Goal: Task Accomplishment & Management: Manage account settings

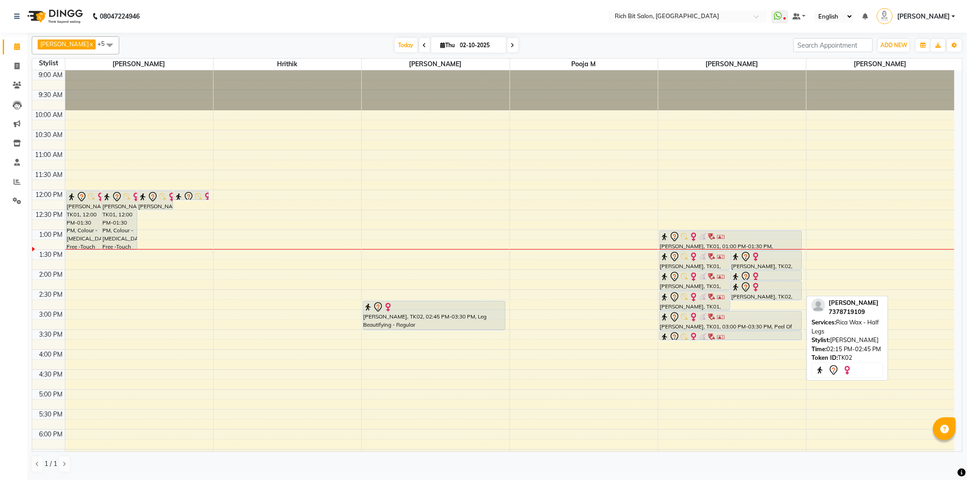
click at [773, 293] on div "[PERSON_NAME], TK01, 01:30 PM-02:00 PM, Rica Wax - Full Legs Priyanka [PERSON_N…" at bounding box center [732, 349] width 148 height 558
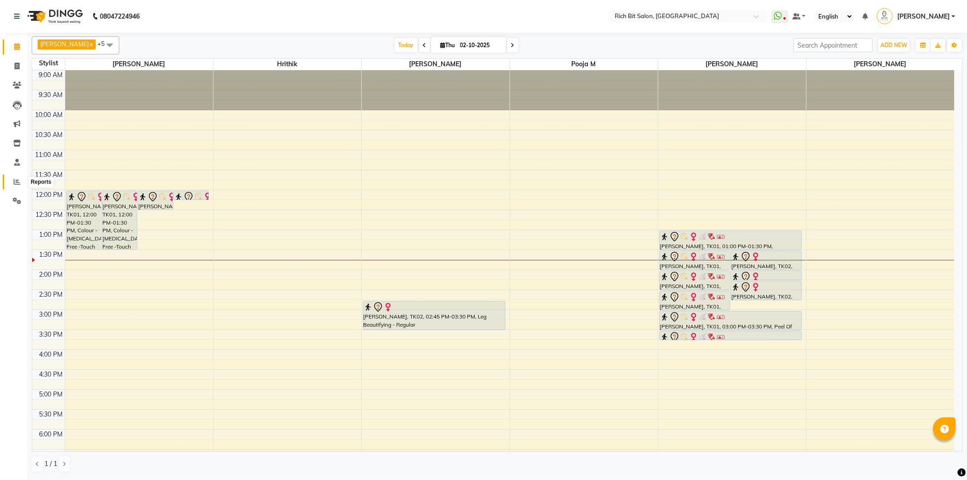
click at [12, 178] on span at bounding box center [17, 182] width 16 height 10
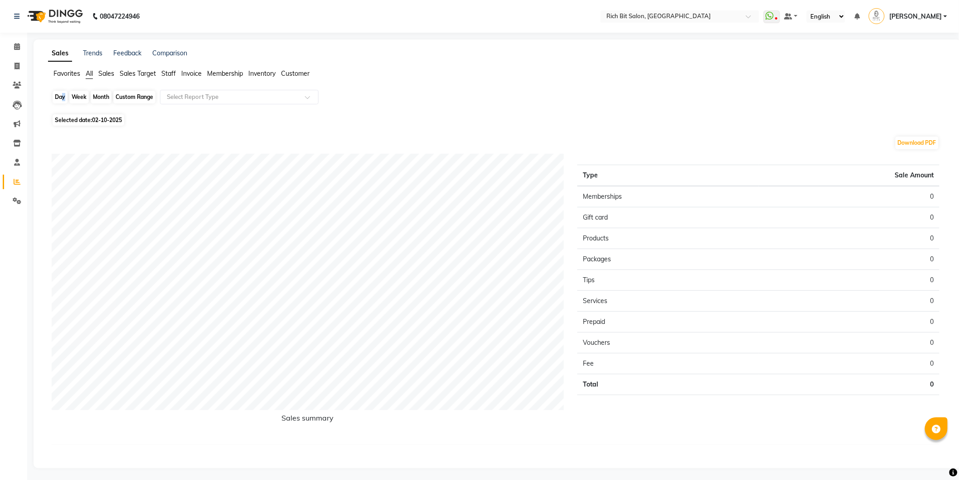
click at [60, 95] on div "Day" at bounding box center [60, 97] width 15 height 13
select select "10"
select select "2025"
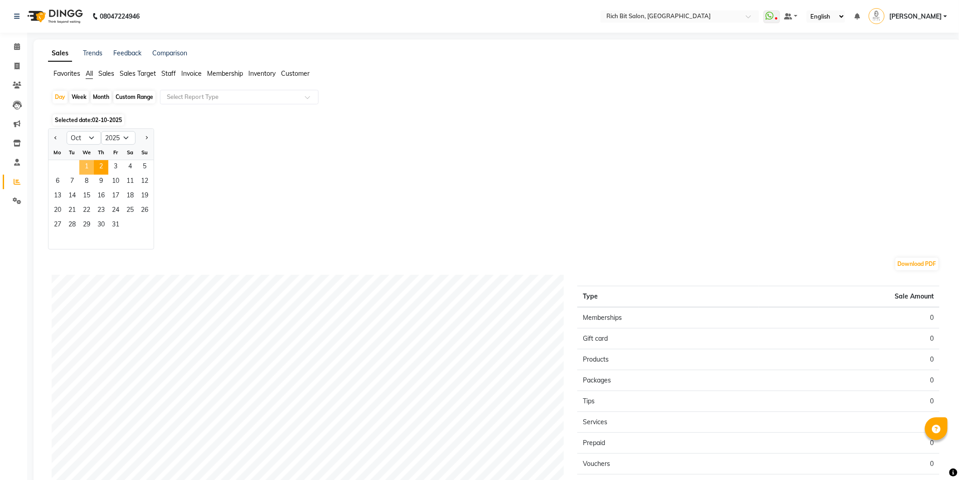
click at [83, 162] on span "1" at bounding box center [86, 167] width 15 height 15
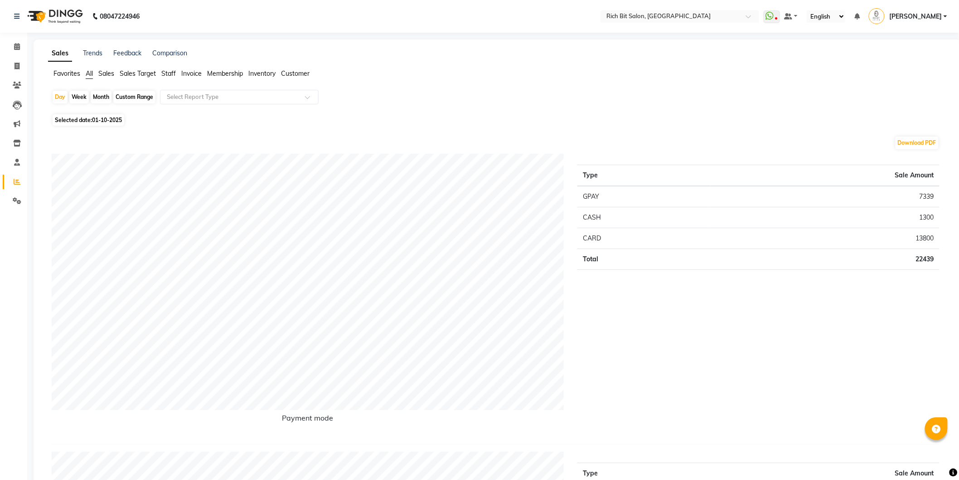
click at [107, 71] on span "Sales" at bounding box center [106, 73] width 16 height 8
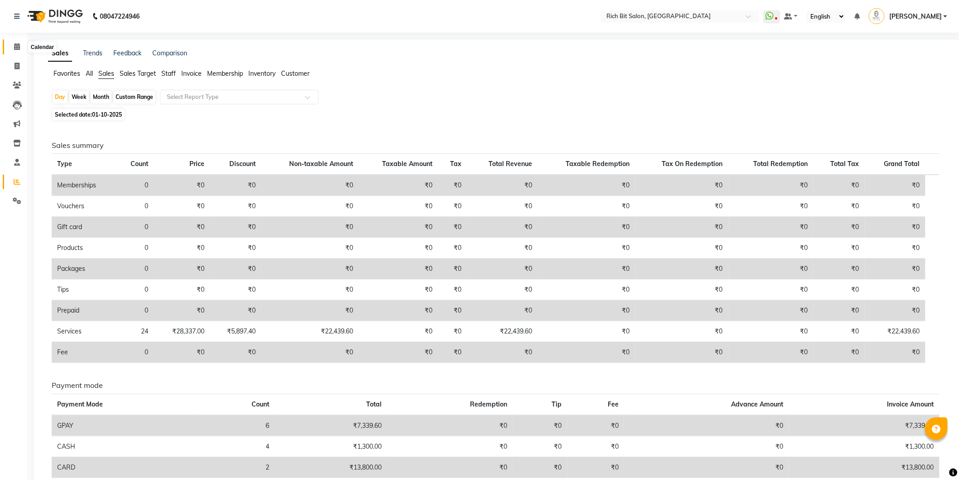
click at [12, 45] on span at bounding box center [17, 47] width 16 height 10
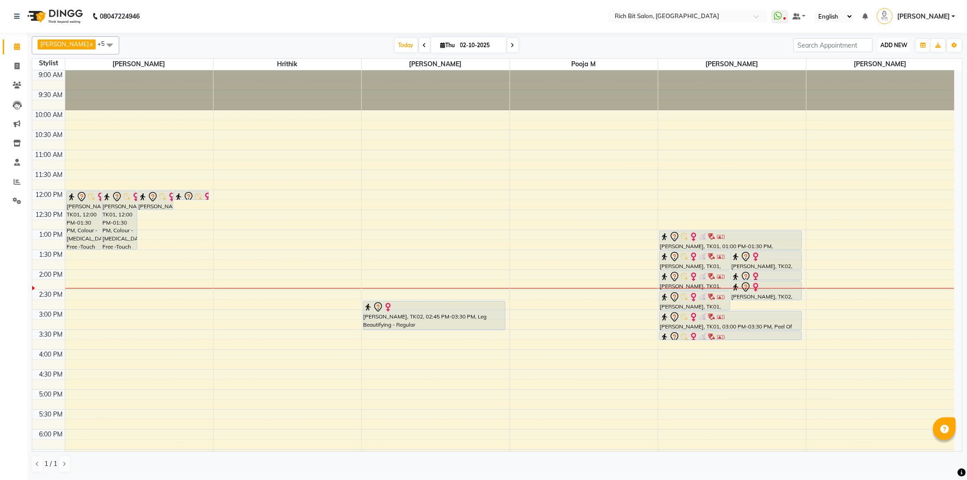
click at [889, 42] on span "ADD NEW" at bounding box center [893, 45] width 27 height 7
click at [877, 60] on button "Add Appointment" at bounding box center [873, 63] width 72 height 12
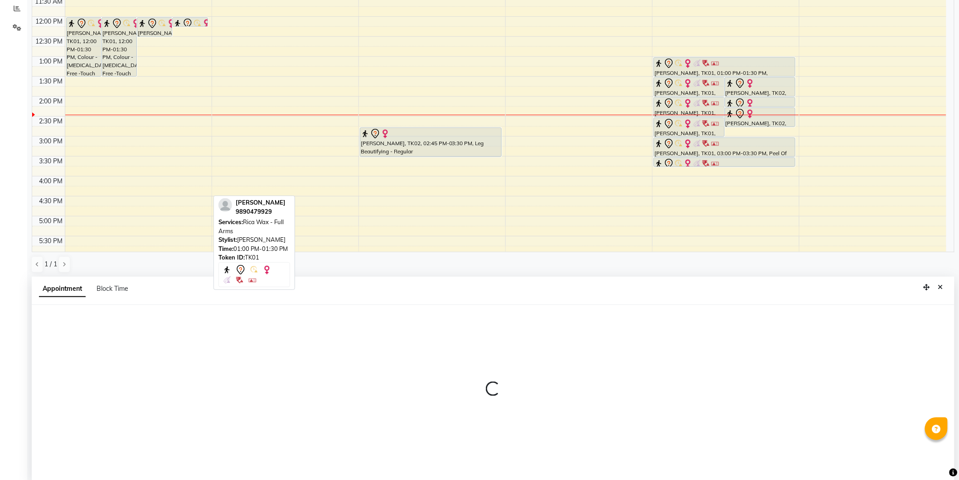
scroll to position [175, 0]
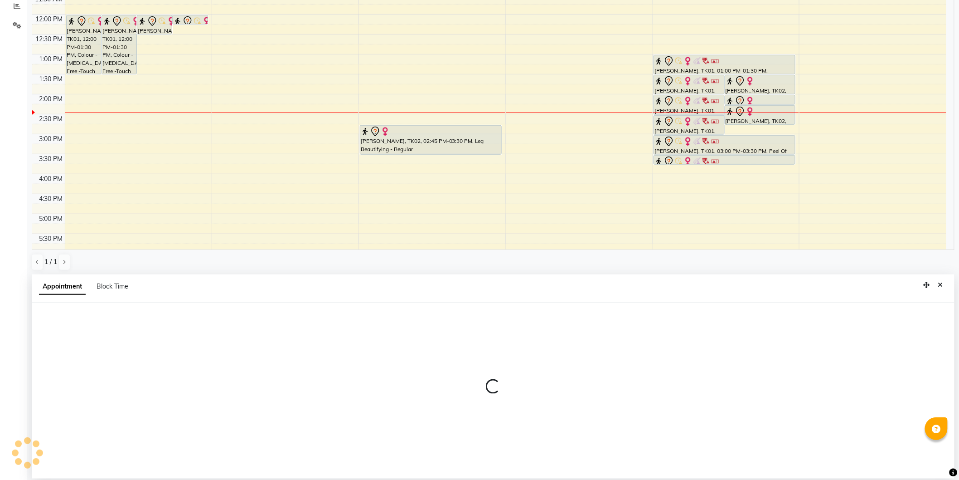
select select "600"
select select "tentative"
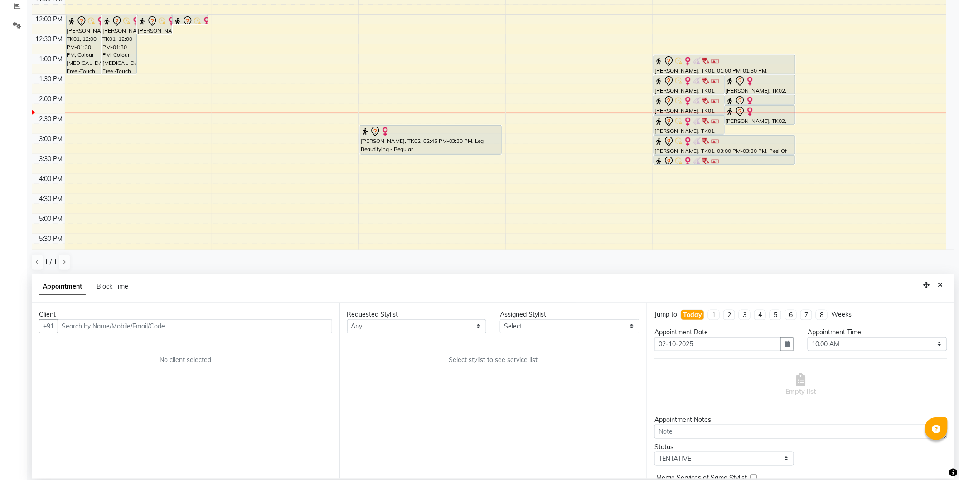
click at [128, 328] on input "text" at bounding box center [195, 326] width 275 height 14
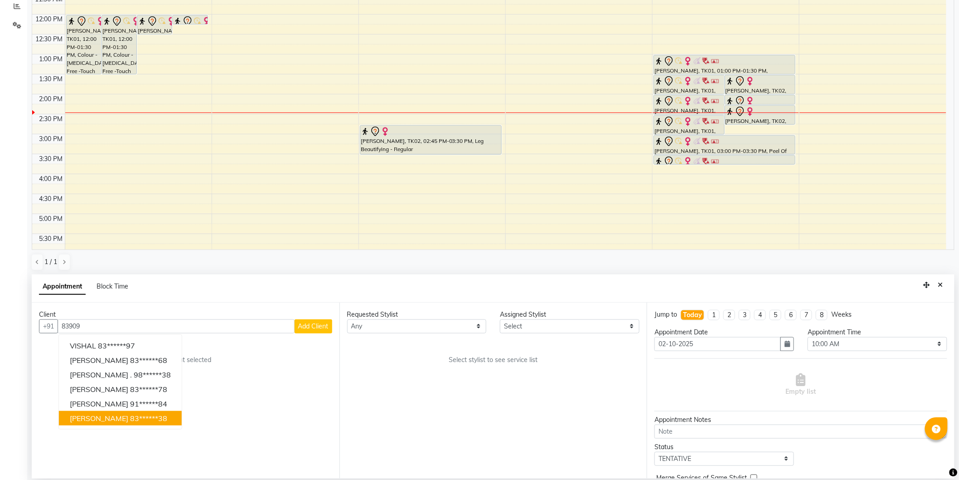
click at [102, 418] on span "[PERSON_NAME]" at bounding box center [99, 417] width 58 height 9
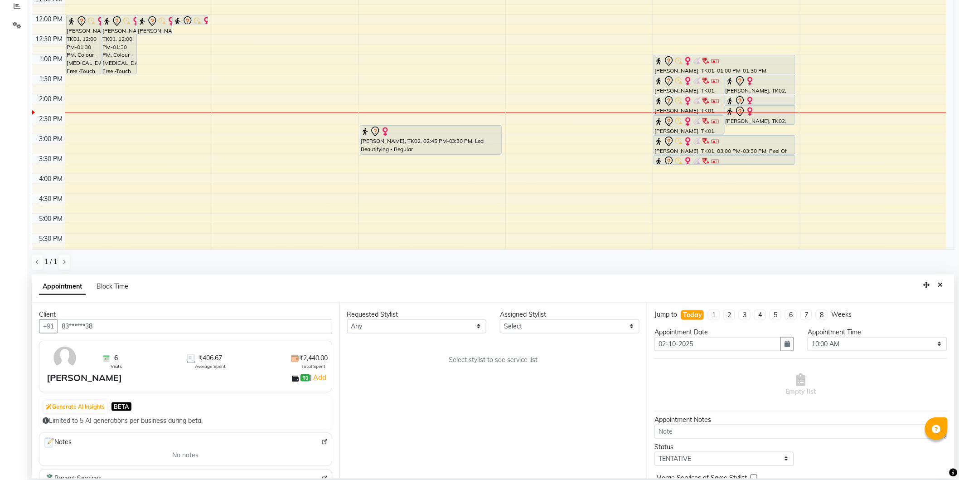
type input "83******38"
click at [521, 324] on select "Select [PERSON_NAME] [MEDICAL_DATA][PERSON_NAME] [PERSON_NAME] [PERSON_NAME]" at bounding box center [570, 326] width 140 height 14
select select "30544"
click at [500, 319] on select "Select [PERSON_NAME] [MEDICAL_DATA][PERSON_NAME] [PERSON_NAME] [PERSON_NAME]" at bounding box center [570, 326] width 140 height 14
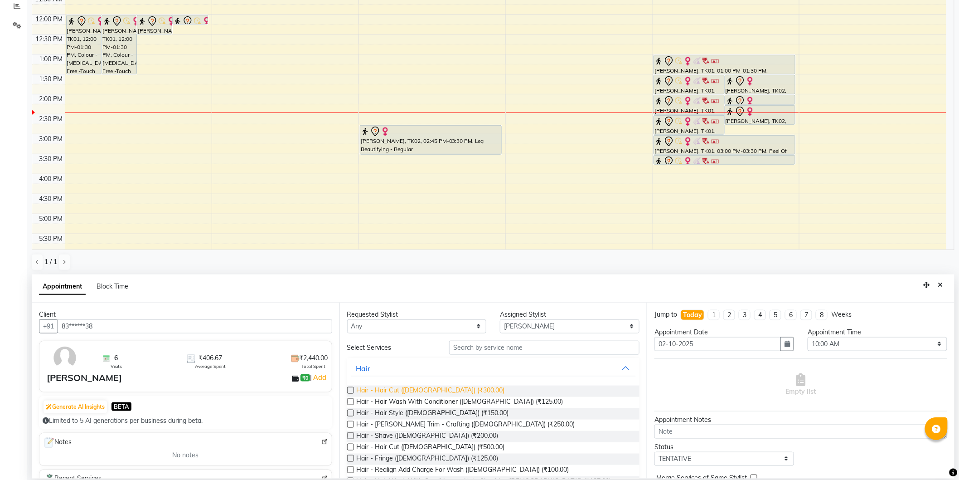
click at [431, 391] on span "Hair - Hair Cut ([DEMOGRAPHIC_DATA]) (₹300.00)" at bounding box center [431, 390] width 148 height 11
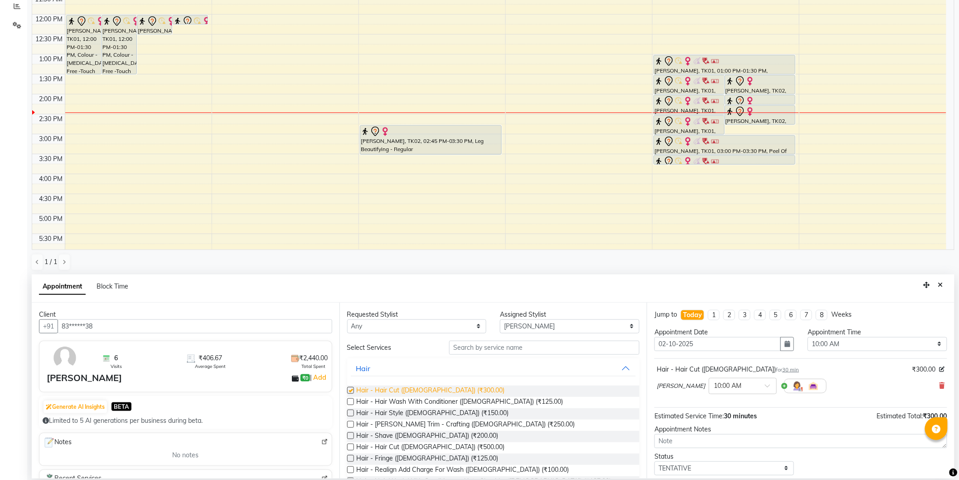
checkbox input "false"
click at [457, 425] on span "Hair - [PERSON_NAME] Trim - Crafting ([DEMOGRAPHIC_DATA]) (₹250.00)" at bounding box center [466, 424] width 219 height 11
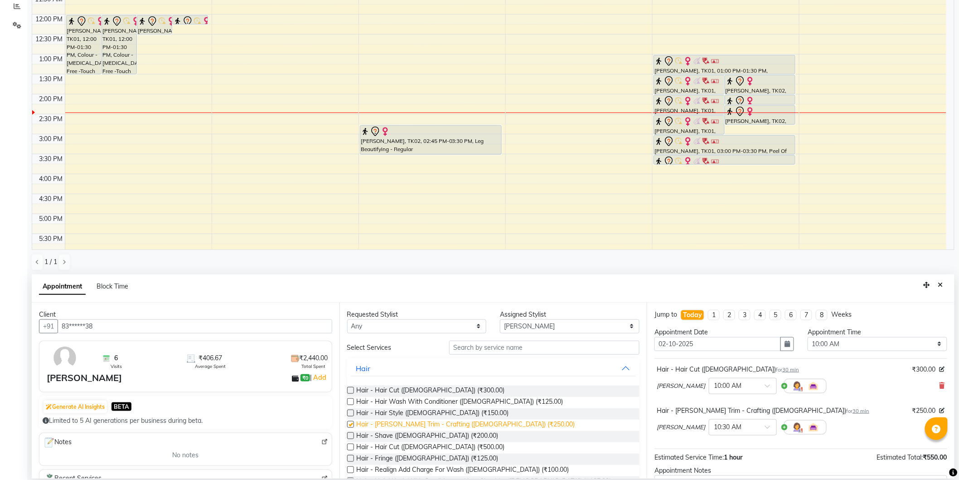
checkbox input "false"
click at [822, 344] on select "Select 10:00 AM 10:15 AM 10:30 AM 10:45 AM 11:00 AM 11:15 AM 11:30 AM 11:45 AM …" at bounding box center [878, 344] width 140 height 14
select select "885"
click at [808, 337] on select "Select 10:00 AM 10:15 AM 10:30 AM 10:45 AM 11:00 AM 11:15 AM 11:30 AM 11:45 AM …" at bounding box center [878, 344] width 140 height 14
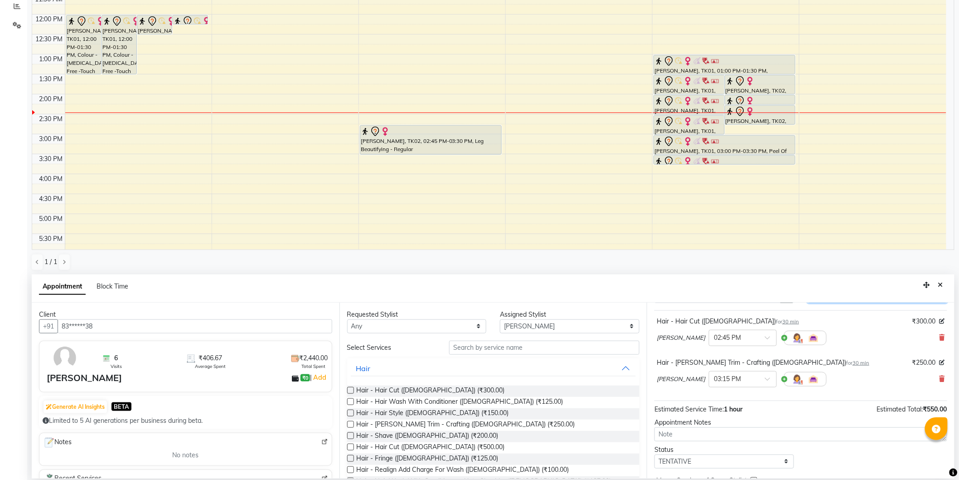
scroll to position [95, 0]
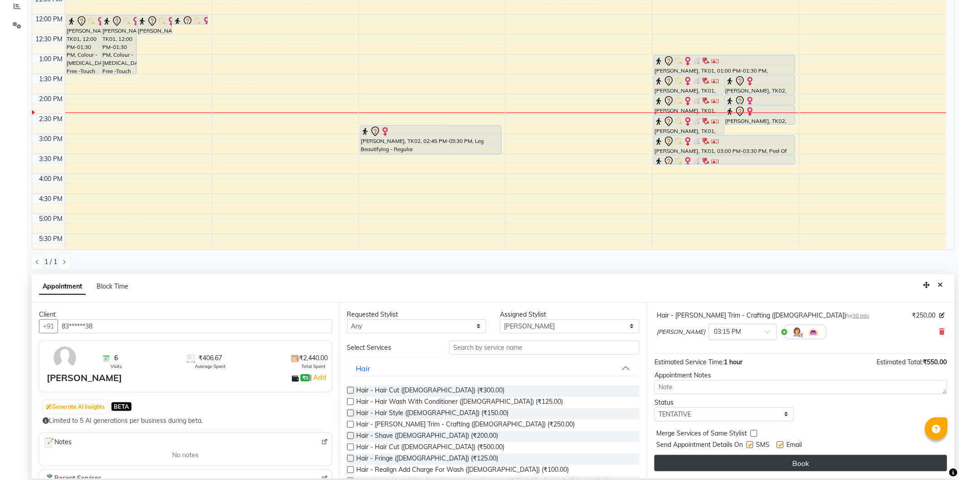
click at [807, 459] on button "Book" at bounding box center [801, 463] width 293 height 16
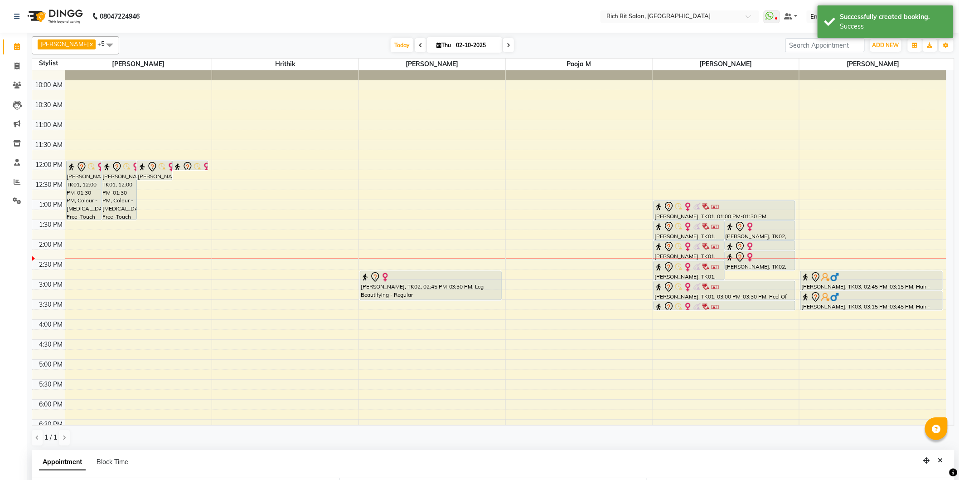
scroll to position [0, 0]
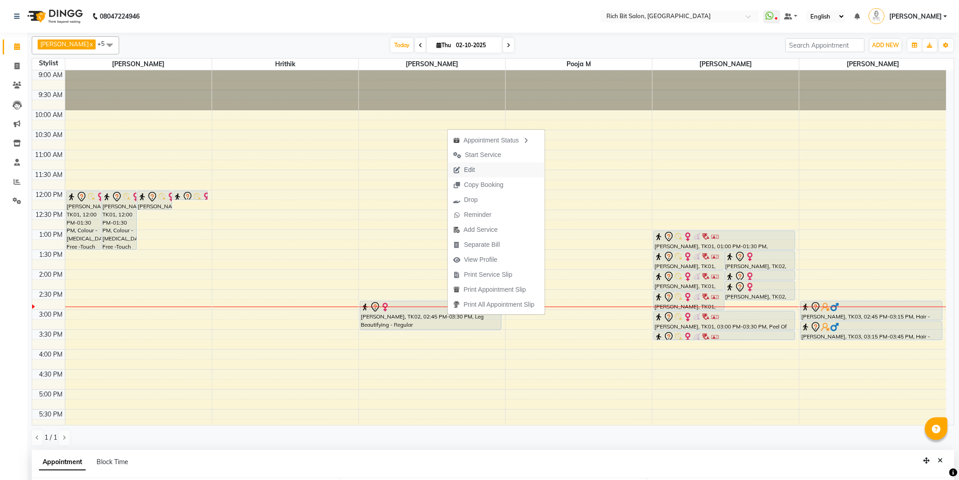
click at [459, 165] on span "Edit" at bounding box center [464, 169] width 33 height 15
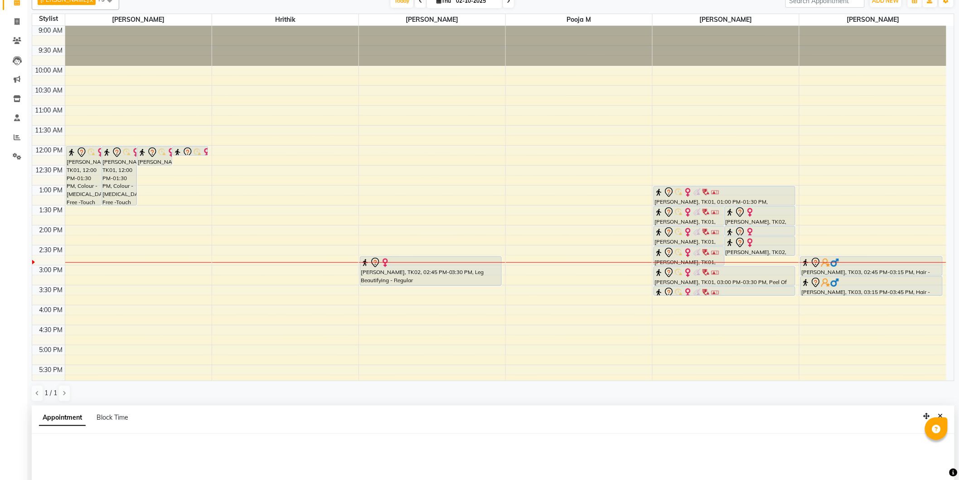
scroll to position [175, 0]
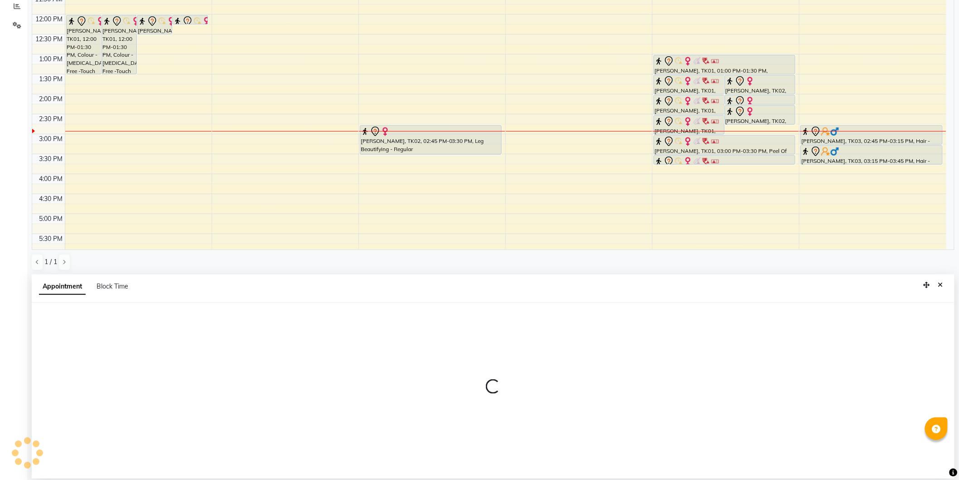
select select "tentative"
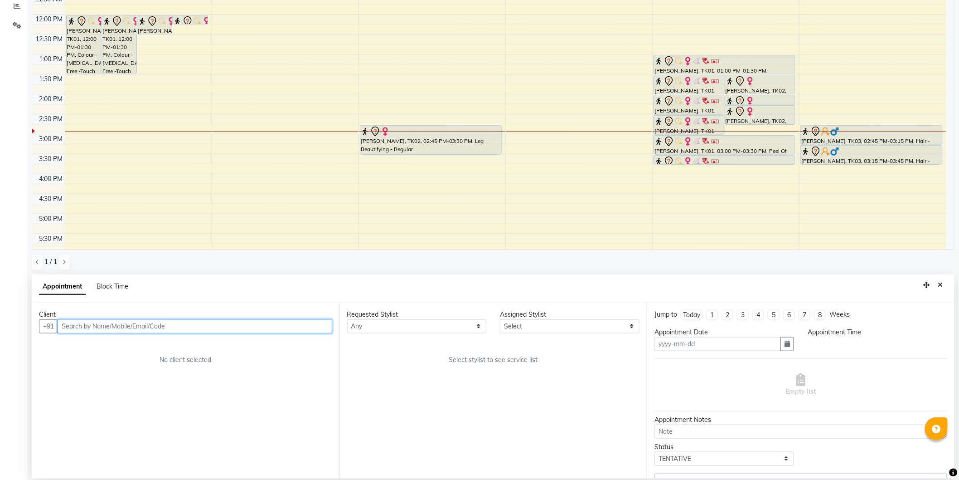
type input "02-10-2025"
select select "8680"
select select "810"
select select "236"
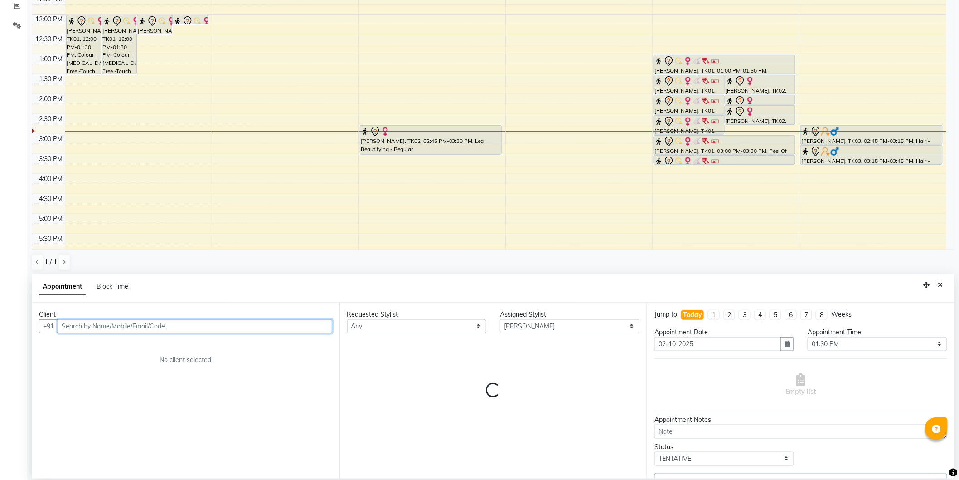
select select "236"
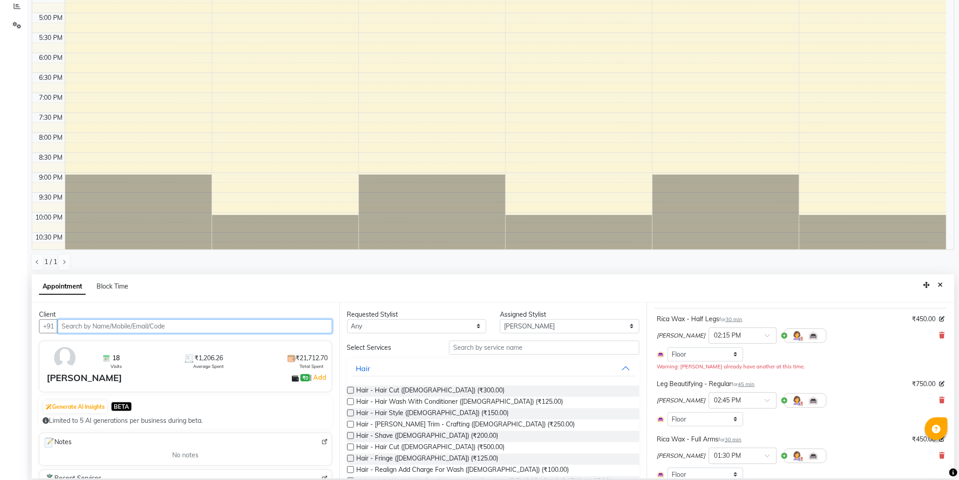
scroll to position [0, 0]
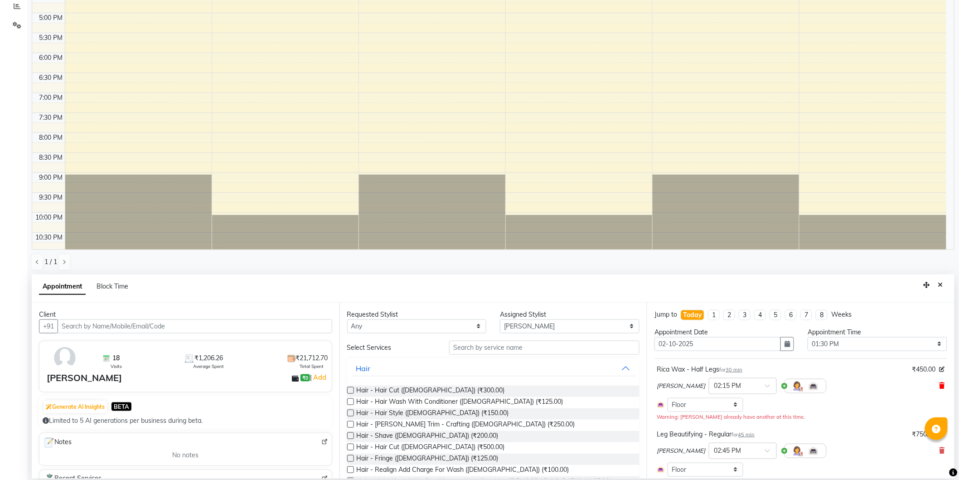
click at [940, 386] on icon at bounding box center [942, 385] width 5 height 6
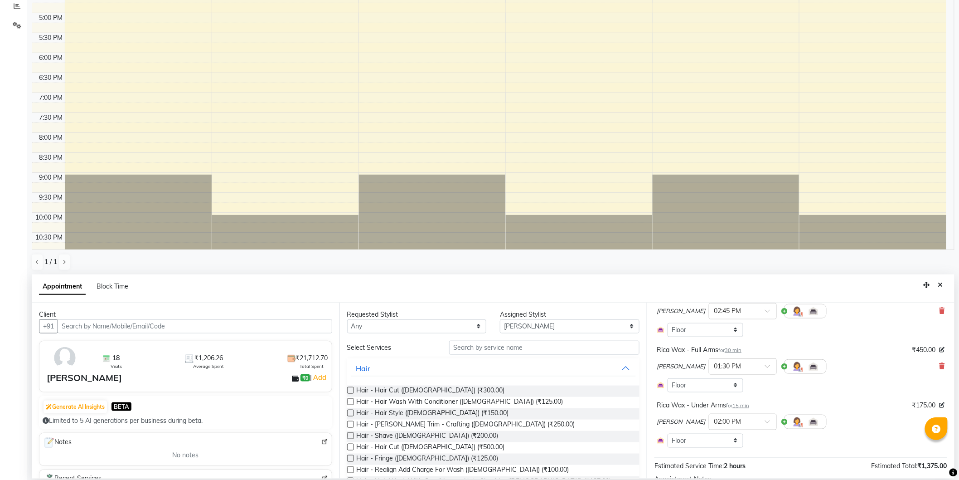
scroll to position [101, 0]
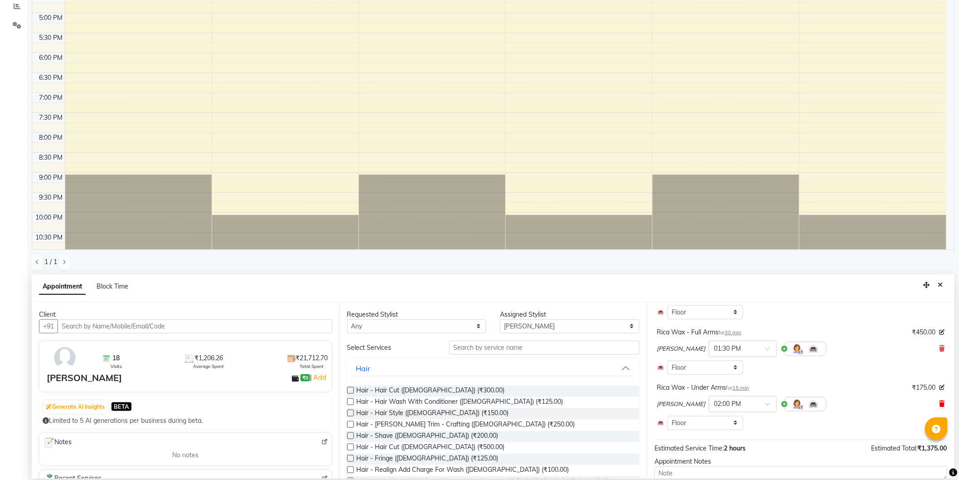
click at [940, 403] on icon at bounding box center [942, 403] width 5 height 6
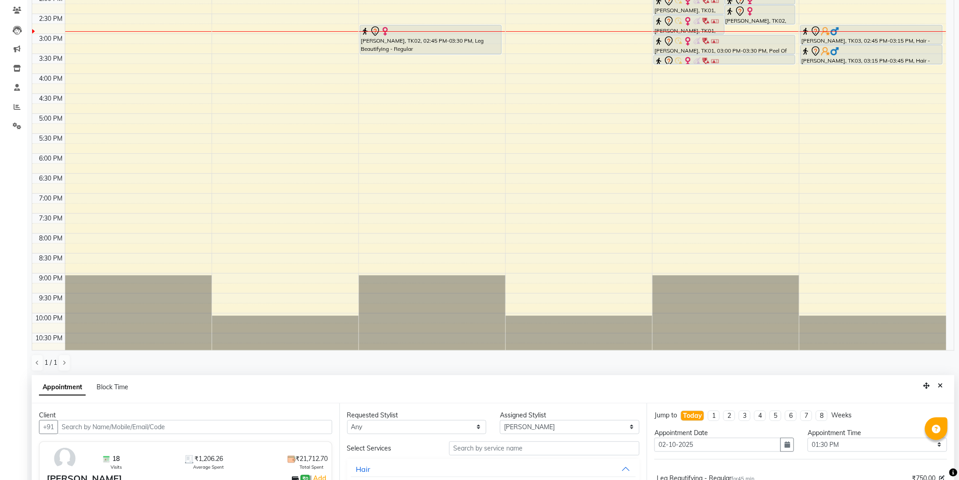
scroll to position [175, 0]
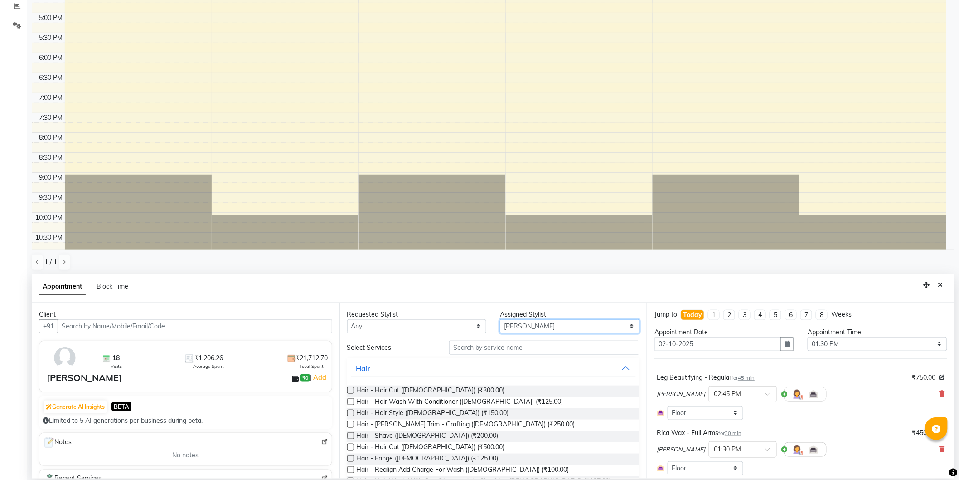
click at [534, 325] on select "Select [PERSON_NAME] [MEDICAL_DATA][PERSON_NAME] [PERSON_NAME] [PERSON_NAME]" at bounding box center [570, 326] width 140 height 14
select select "8681"
click at [500, 319] on select "Select [PERSON_NAME] [MEDICAL_DATA][PERSON_NAME] [PERSON_NAME] [PERSON_NAME]" at bounding box center [570, 326] width 140 height 14
click at [496, 350] on input "text" at bounding box center [544, 347] width 190 height 14
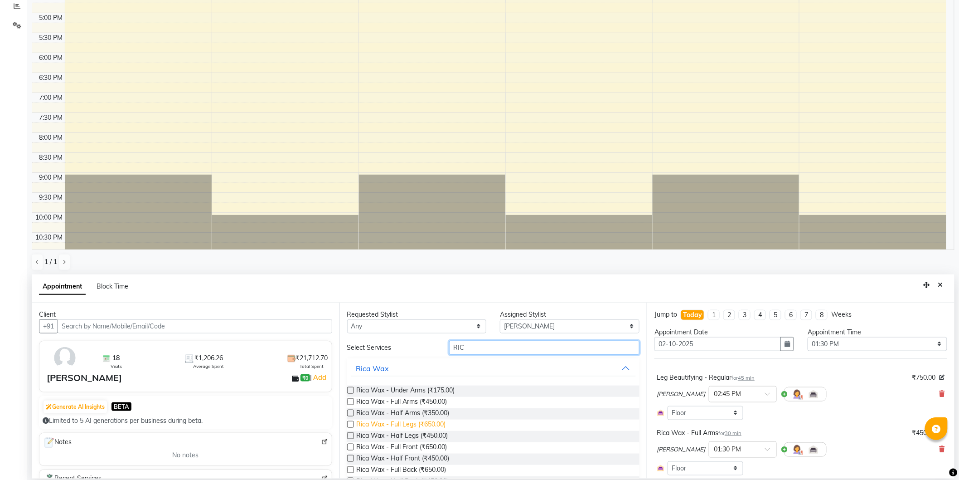
type input "RIC"
click at [431, 422] on span "Rica Wax - Full Legs (₹650.00)" at bounding box center [401, 424] width 89 height 11
checkbox input "false"
click at [471, 346] on input "RIC" at bounding box center [544, 347] width 190 height 14
type input "R"
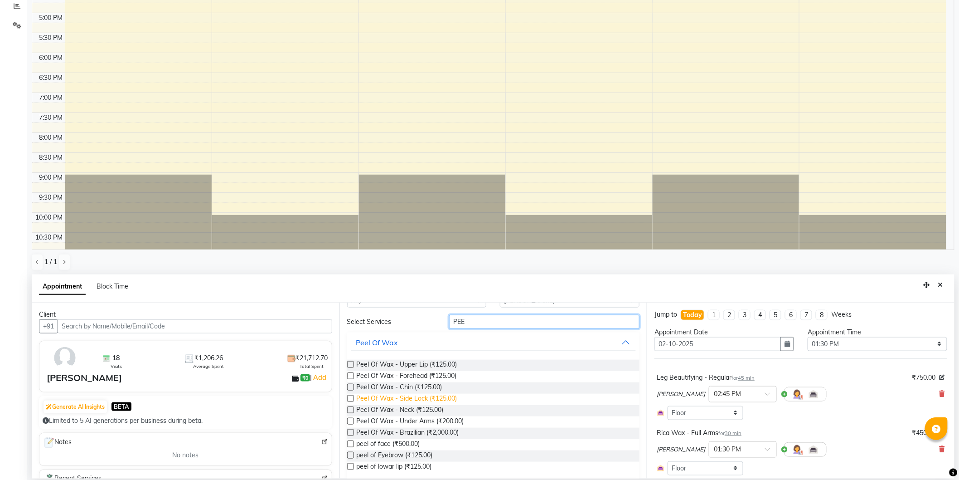
scroll to position [50, 0]
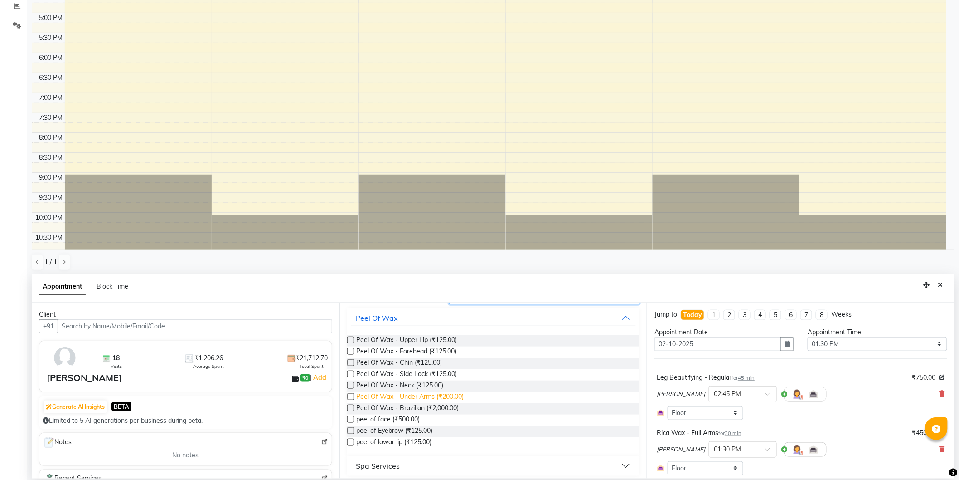
type input "PEE"
click at [427, 394] on span "Peel Of Wax - Under Arms (₹200.00)" at bounding box center [410, 397] width 107 height 11
checkbox input "false"
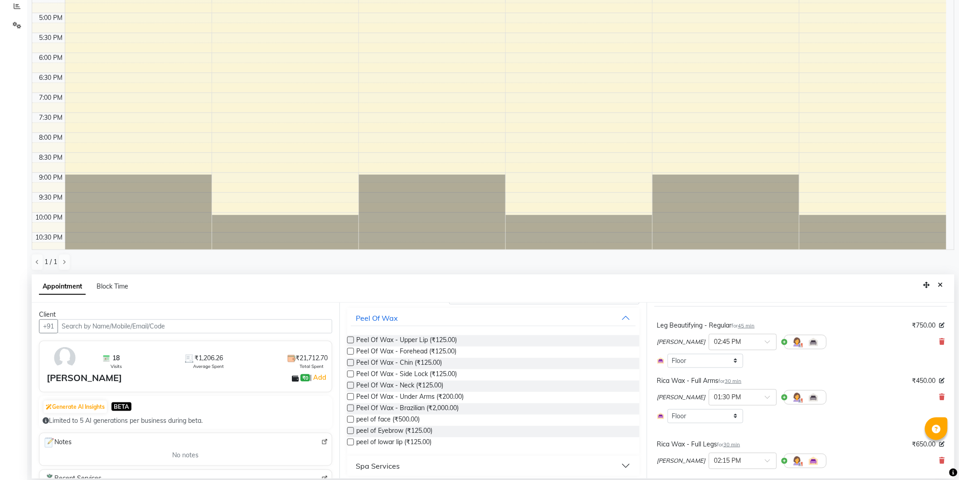
scroll to position [196, 0]
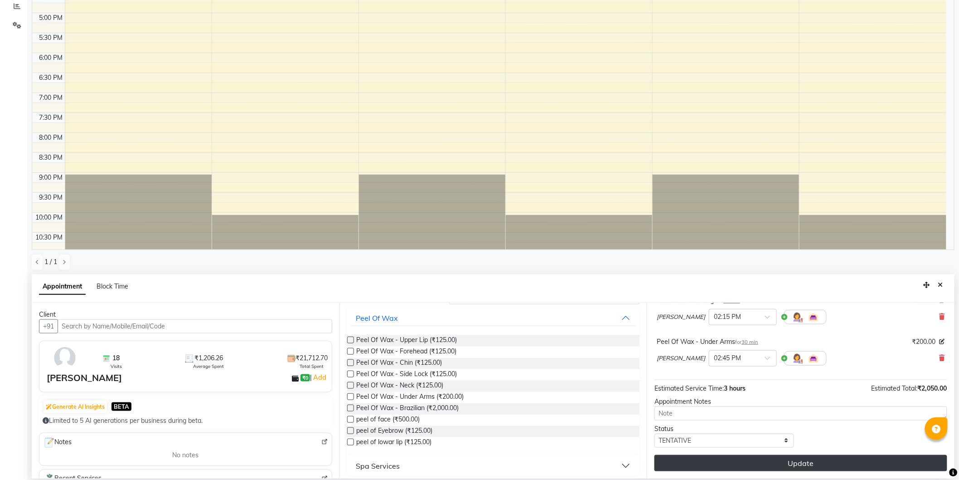
click at [781, 460] on button "Update" at bounding box center [801, 463] width 293 height 16
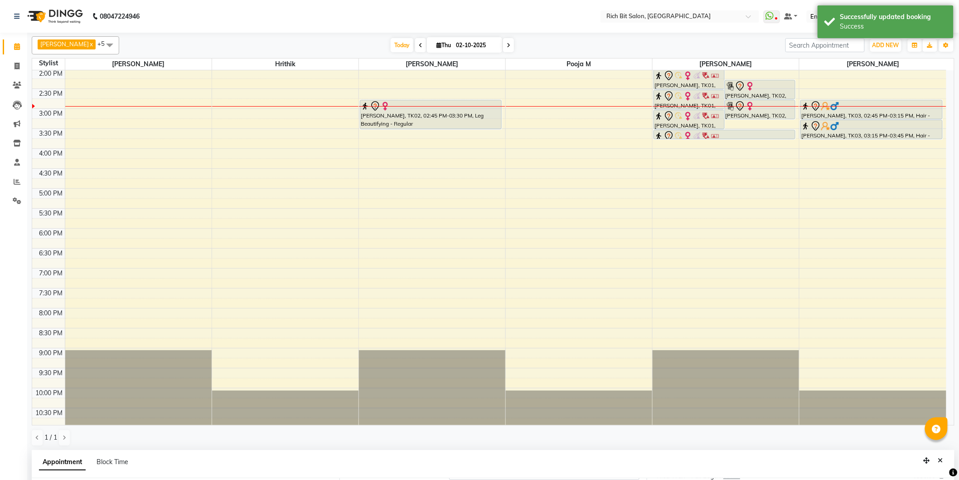
scroll to position [151, 0]
